Goal: Information Seeking & Learning: Learn about a topic

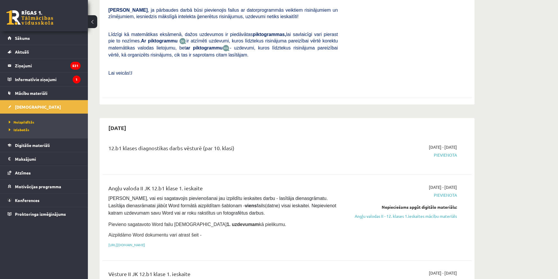
scroll to position [78, 0]
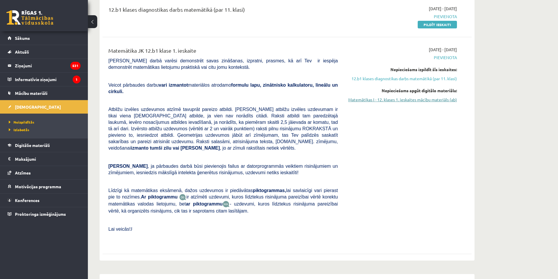
click at [396, 100] on link "Matemātikas I - 12. klases 1. ieskaites mācību materiāls (ab)" at bounding box center [402, 100] width 110 height 6
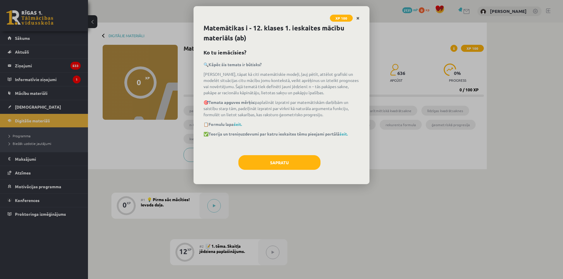
click at [360, 17] on link "Close" at bounding box center [358, 18] width 10 height 11
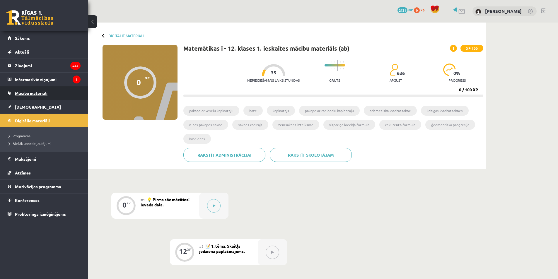
click at [31, 96] on link "Mācību materiāli" at bounding box center [44, 92] width 73 height 13
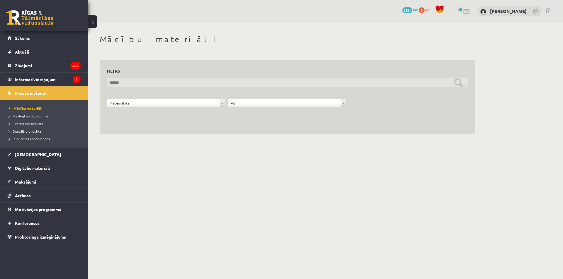
click at [223, 79] on input "text" at bounding box center [287, 82] width 361 height 9
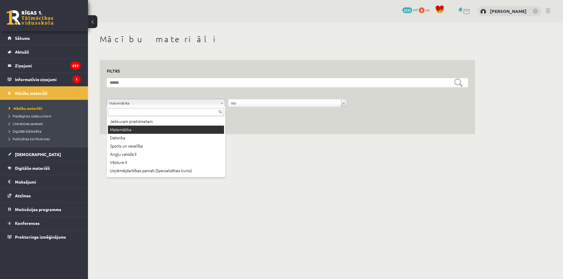
drag, startPoint x: 184, startPoint y: 103, endPoint x: 183, endPoint y: 106, distance: 3.2
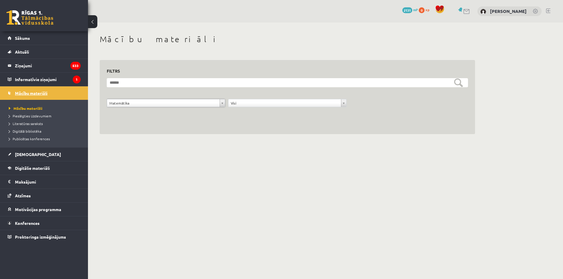
click at [34, 93] on span "Mācību materiāli" at bounding box center [31, 93] width 33 height 5
click at [262, 108] on div "**********" at bounding box center [287, 104] width 121 height 11
click at [42, 79] on legend "Informatīvie ziņojumi 1" at bounding box center [48, 79] width 66 height 13
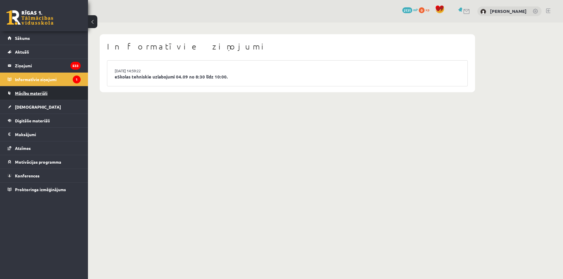
click at [38, 96] on link "Mācību materiāli" at bounding box center [44, 92] width 73 height 13
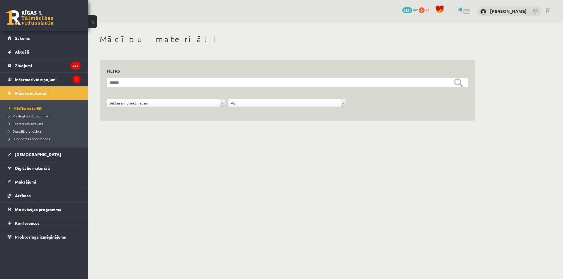
click at [31, 132] on span "Digitālā bibliotēka" at bounding box center [25, 131] width 33 height 5
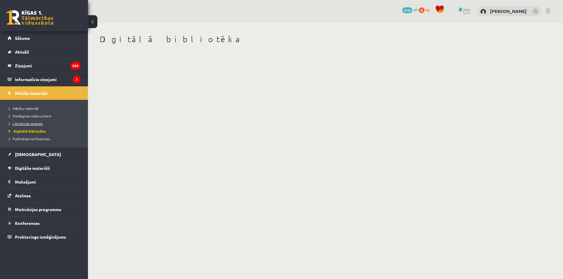
click at [35, 124] on span "Literatūras saraksts" at bounding box center [26, 123] width 34 height 5
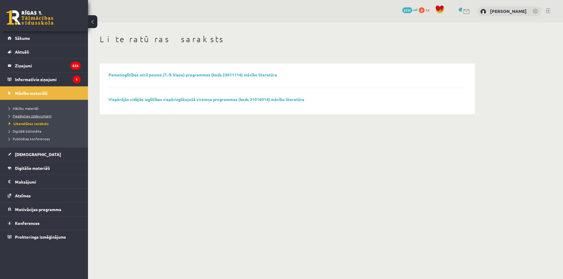
click at [37, 115] on span "Pieslēgties Uzdevumiem" at bounding box center [30, 116] width 42 height 5
click at [28, 165] on link "Digitālie materiāli" at bounding box center [44, 167] width 73 height 13
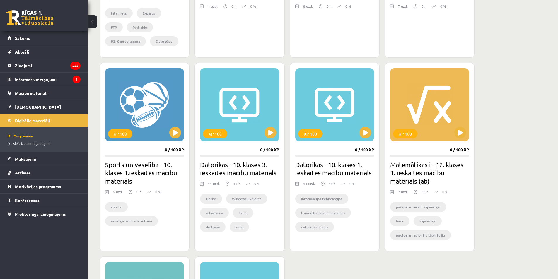
scroll to position [352, 0]
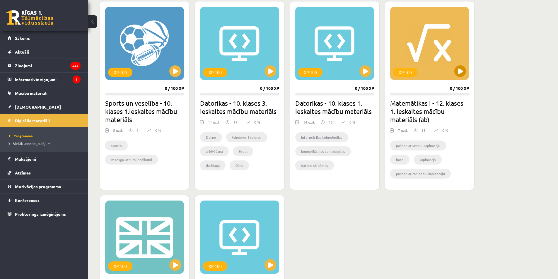
click at [423, 43] on div "XP 100" at bounding box center [429, 43] width 79 height 73
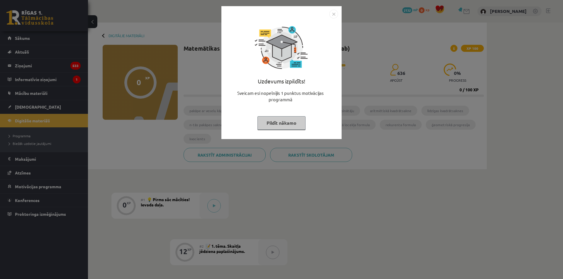
click at [267, 120] on button "Pildīt nākamo" at bounding box center [281, 122] width 48 height 13
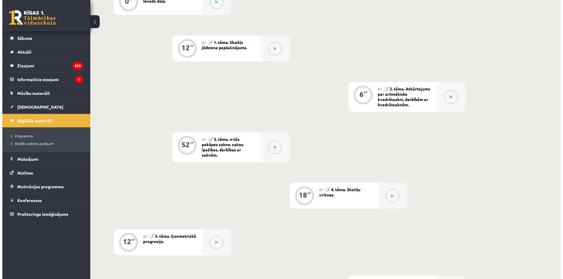
scroll to position [95, 0]
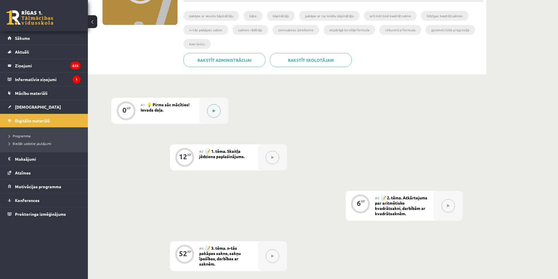
click at [220, 114] on button at bounding box center [213, 110] width 13 height 13
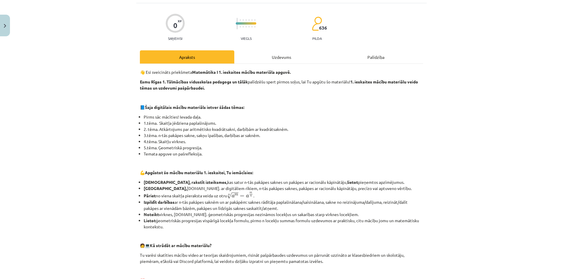
scroll to position [0, 0]
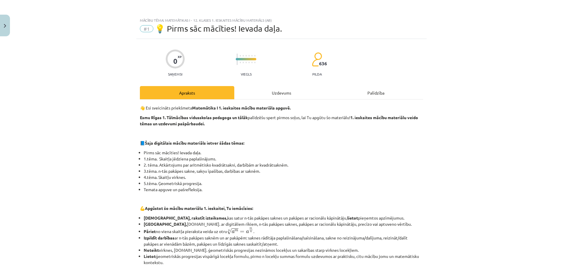
click at [291, 98] on div "Uzdevums" at bounding box center [281, 92] width 94 height 13
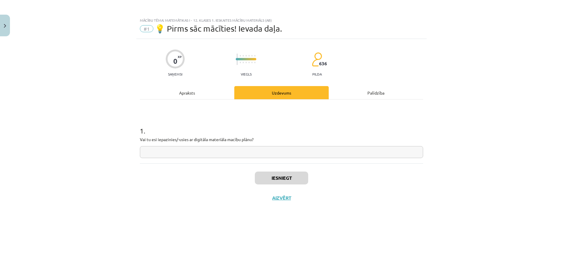
click at [211, 93] on div "Apraksts" at bounding box center [187, 92] width 94 height 13
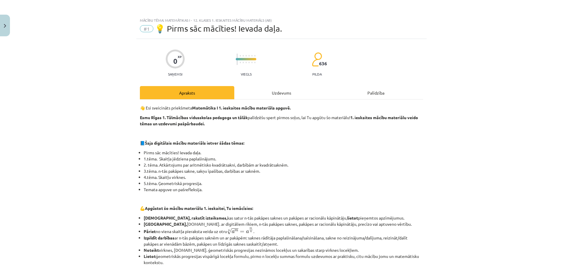
click at [252, 96] on div "Uzdevums" at bounding box center [281, 92] width 94 height 13
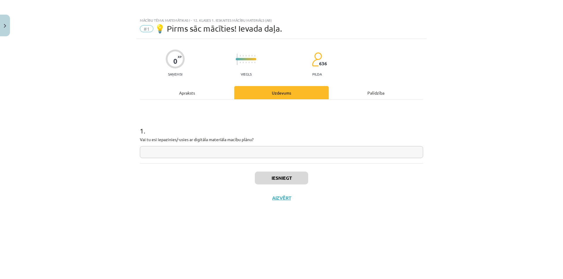
click at [254, 153] on input "text" at bounding box center [281, 152] width 283 height 12
click at [284, 176] on button "Iesniegt" at bounding box center [281, 178] width 53 height 13
click at [284, 200] on button "Nākamā nodarbība" at bounding box center [281, 201] width 57 height 13
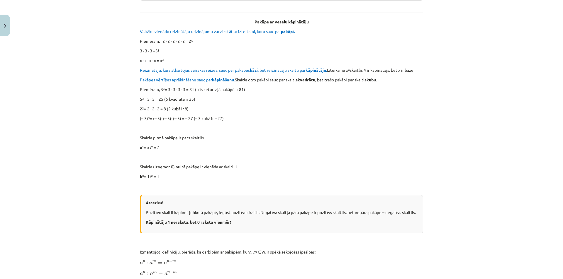
scroll to position [84, 0]
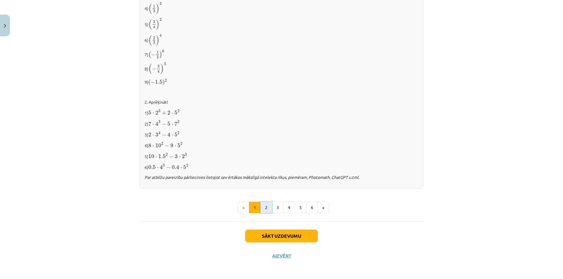
click at [265, 206] on button "2" at bounding box center [266, 208] width 12 height 12
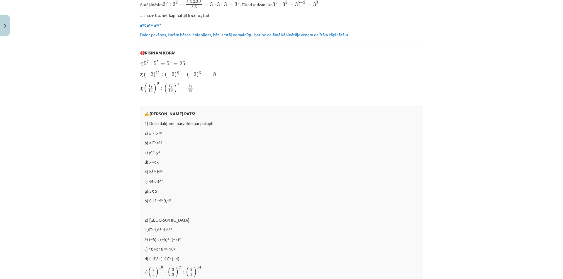
scroll to position [343, 0]
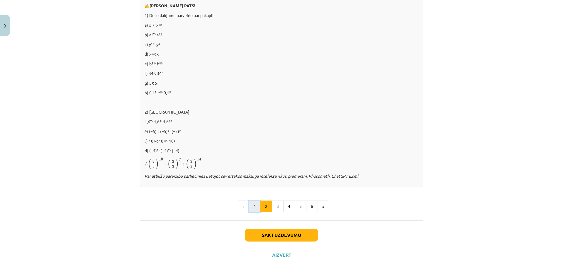
click at [249, 201] on button "1" at bounding box center [255, 207] width 12 height 12
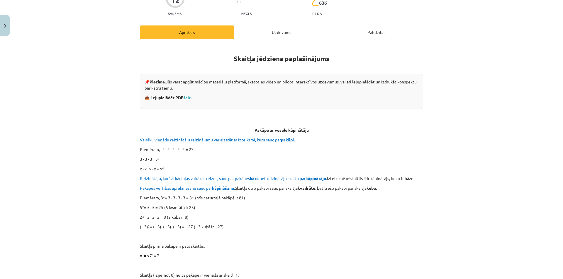
scroll to position [0, 0]
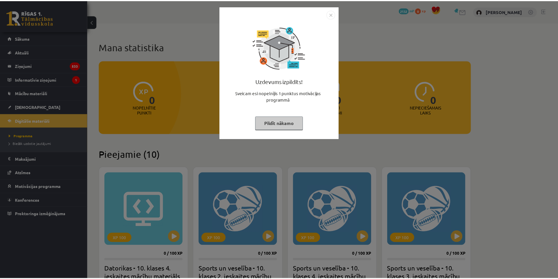
scroll to position [352, 0]
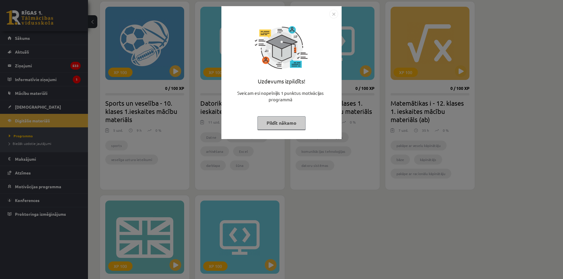
drag, startPoint x: 306, startPoint y: 128, endPoint x: 309, endPoint y: 118, distance: 10.0
click at [306, 128] on div "Uzdevums izpildīts! Sveicam esi nopelnījis 1 punktus motivācijas programmā Pild…" at bounding box center [281, 76] width 113 height 117
click at [300, 127] on button "Pildīt nākamo" at bounding box center [281, 122] width 48 height 13
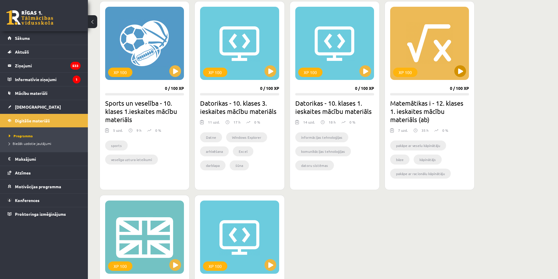
click at [440, 68] on div "XP 100" at bounding box center [429, 43] width 79 height 73
click at [435, 69] on div "XP 100" at bounding box center [429, 43] width 79 height 73
click at [435, 70] on div "XP 100" at bounding box center [429, 43] width 79 height 73
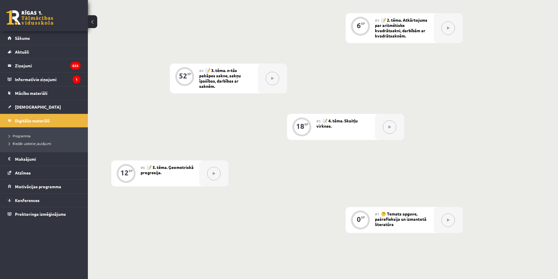
scroll to position [313, 0]
